Goal: Task Accomplishment & Management: Use online tool/utility

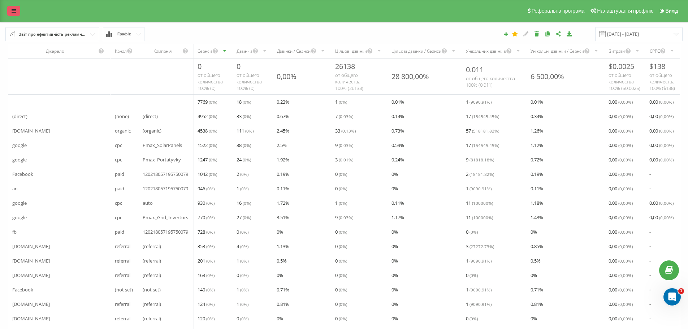
click at [11, 13] on link at bounding box center [13, 11] width 13 height 10
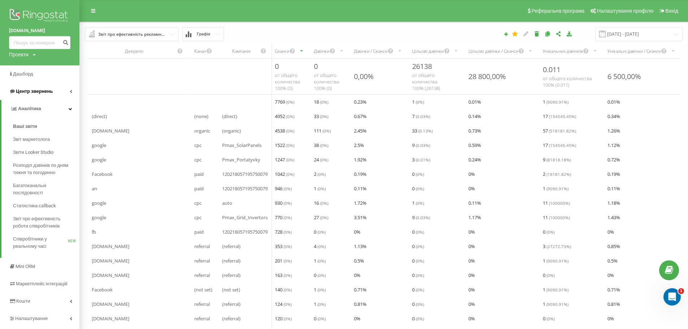
click at [36, 92] on span "Центр звернень" at bounding box center [34, 90] width 37 height 5
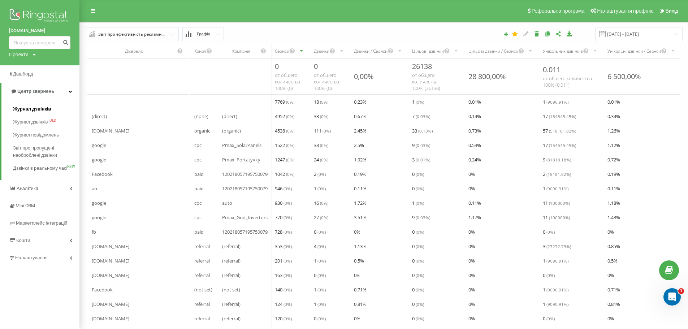
click at [31, 108] on span "Журнал дзвінків" at bounding box center [32, 108] width 38 height 7
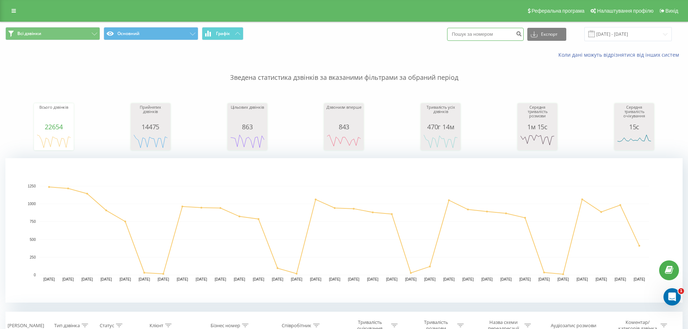
click at [470, 35] on input at bounding box center [485, 34] width 77 height 13
paste input "[PHONE_NUMBER]"
type input "[PHONE_NUMBER]"
